Goal: Task Accomplishment & Management: Complete application form

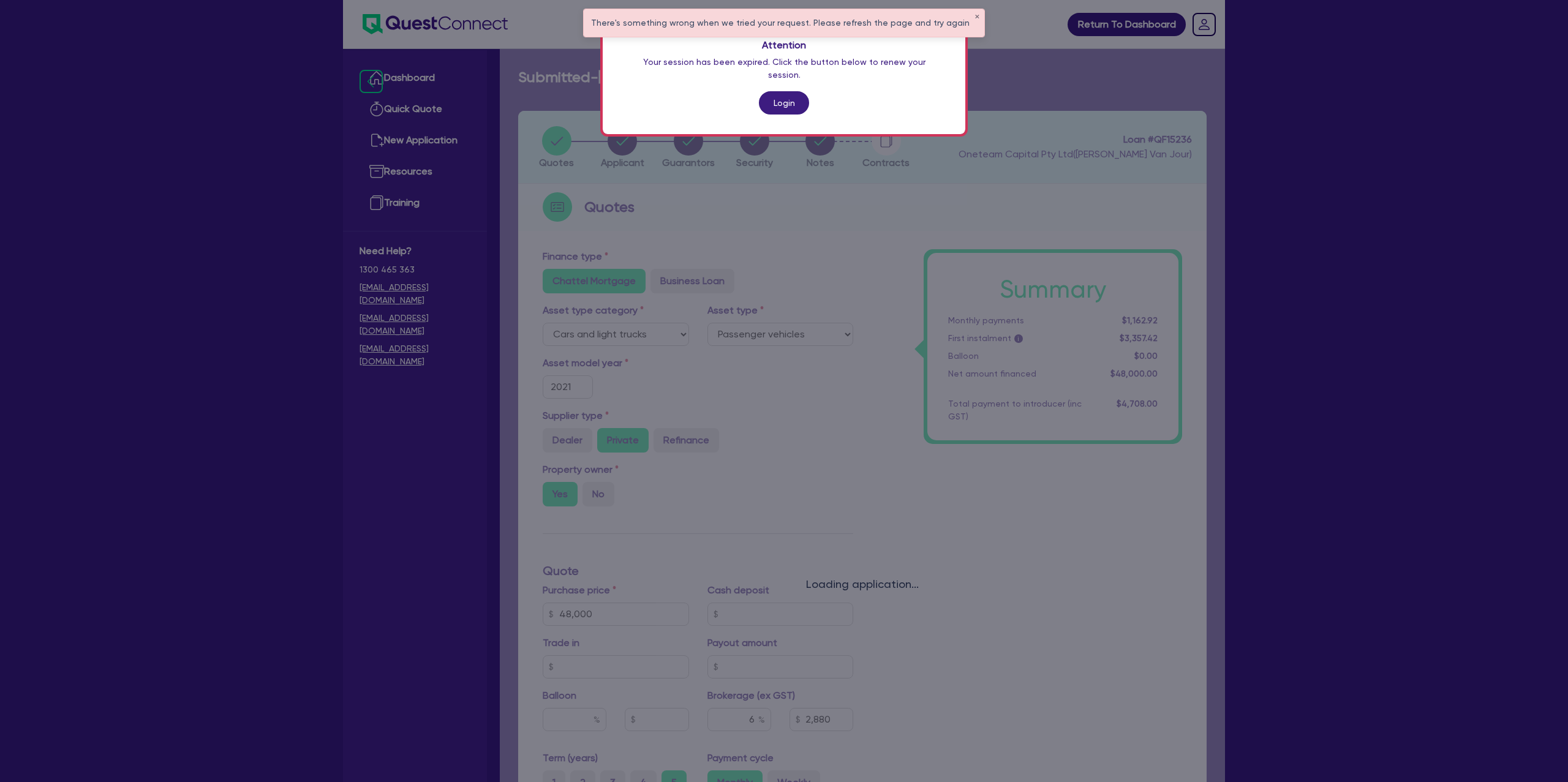
select select "CARS_AND_LIGHT_TRUCKS"
select select "PASSENGER_VEHICLES"
click at [789, 95] on link "Login" at bounding box center [784, 103] width 50 height 24
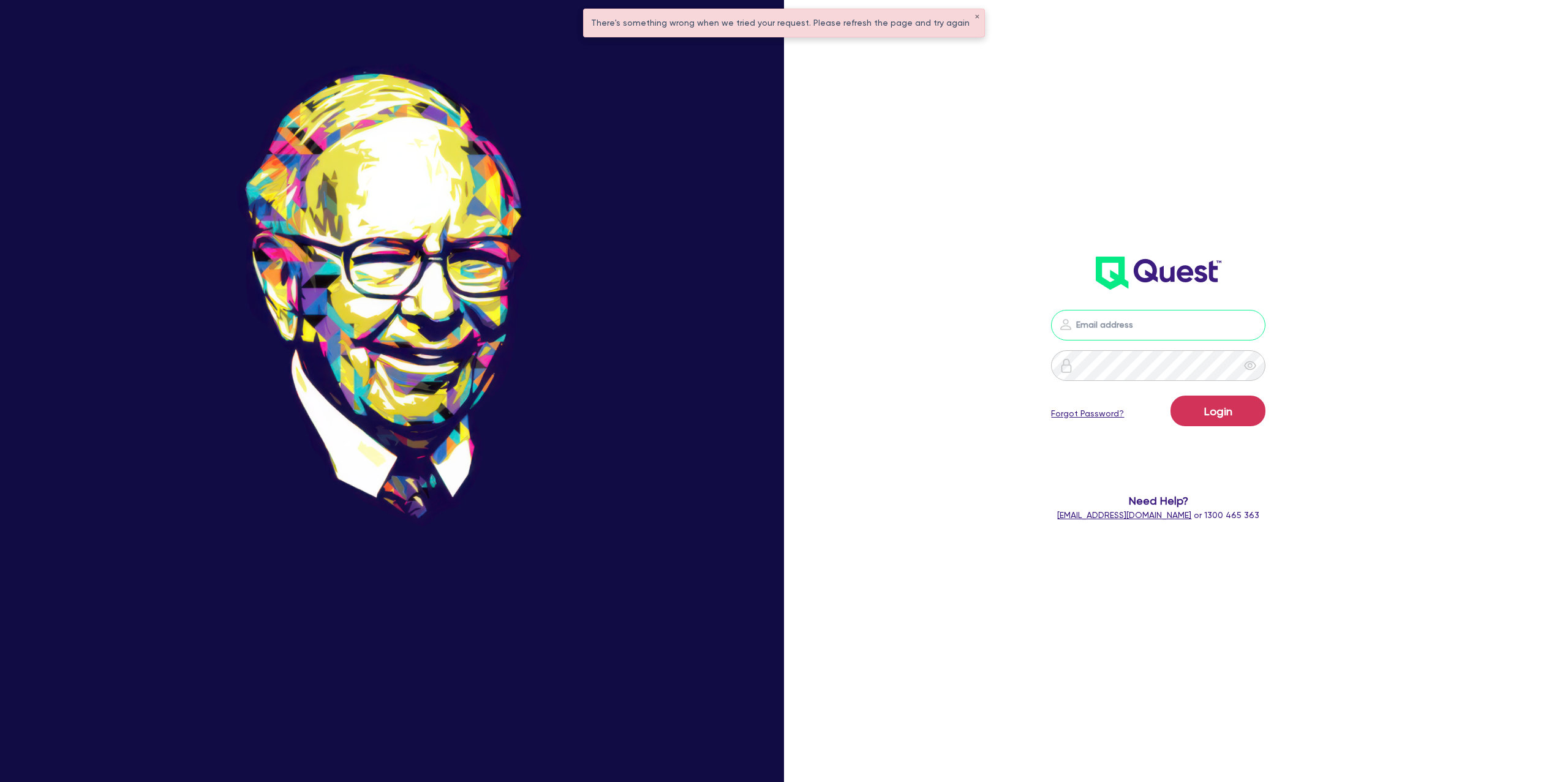
drag, startPoint x: 1122, startPoint y: 336, endPoint x: 1128, endPoint y: 333, distance: 6.7
click at [1127, 334] on input "email" at bounding box center [1158, 325] width 215 height 30
type input "[PERSON_NAME][EMAIL_ADDRESS][DOMAIN_NAME]"
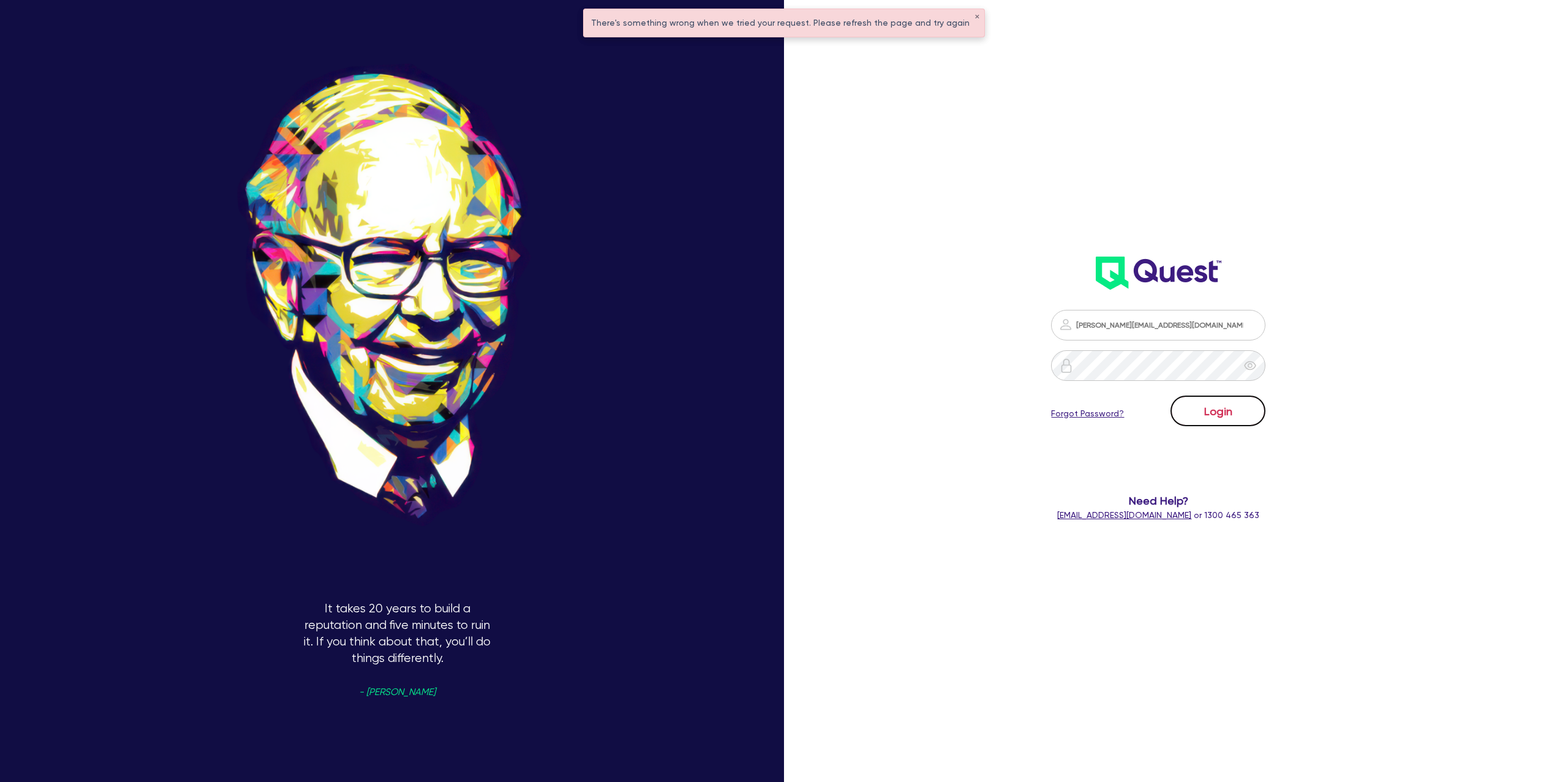
click at [1198, 398] on button "Login" at bounding box center [1218, 410] width 95 height 30
